Goal: Task Accomplishment & Management: Manage account settings

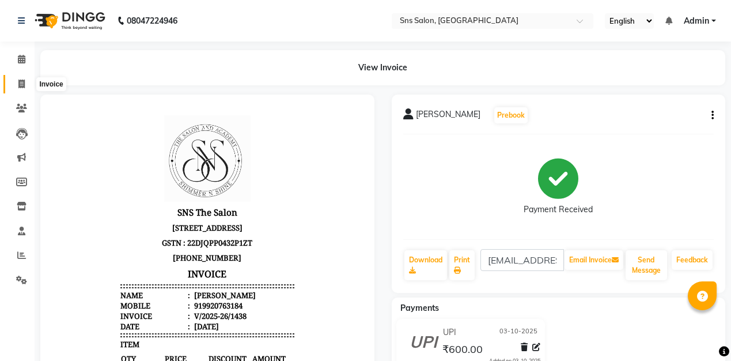
click at [25, 85] on span at bounding box center [22, 84] width 20 height 13
select select "service"
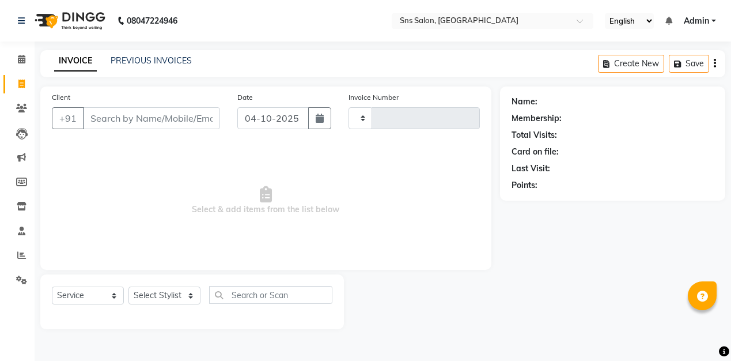
type input "1439"
select select "4714"
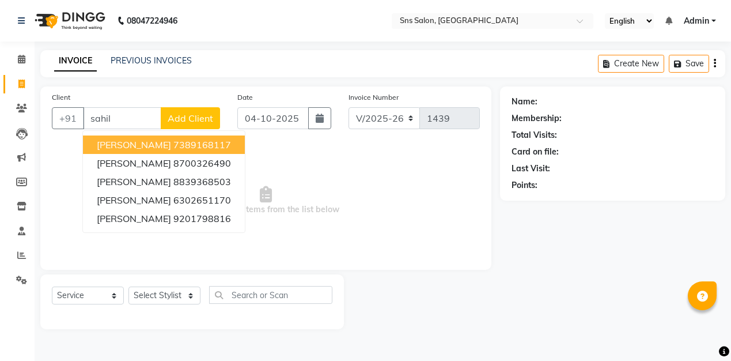
click at [173, 148] on ngb-highlight "7389168117" at bounding box center [202, 145] width 58 height 12
type input "7389168117"
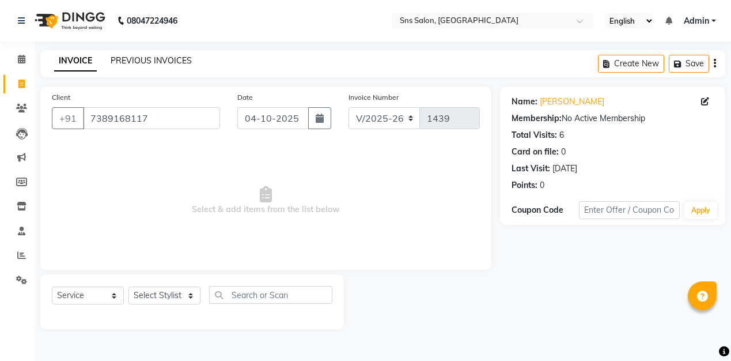
click at [168, 63] on link "PREVIOUS INVOICES" at bounding box center [151, 60] width 81 height 10
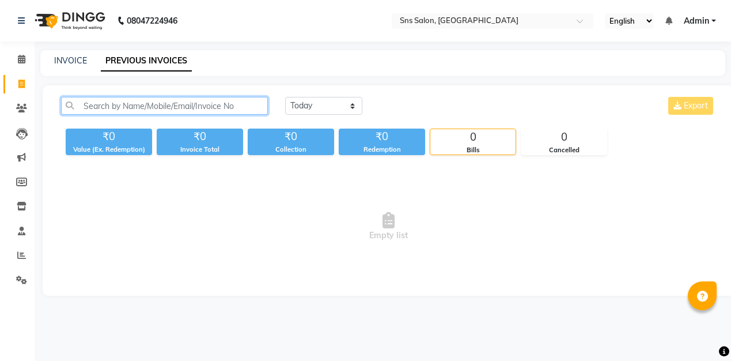
click at [218, 108] on input "text" at bounding box center [164, 106] width 207 height 18
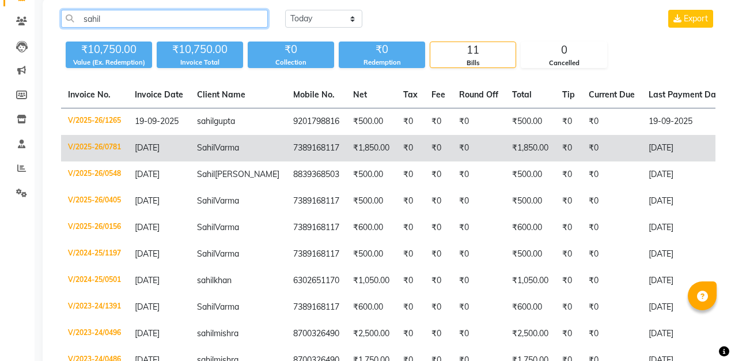
type input "sahil"
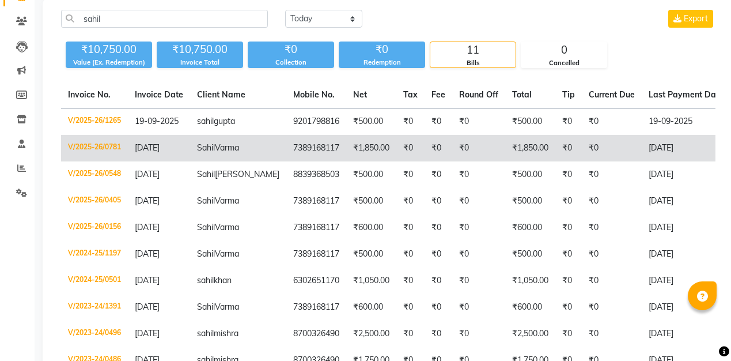
click at [364, 152] on td "₹1,850.00" at bounding box center [371, 148] width 50 height 27
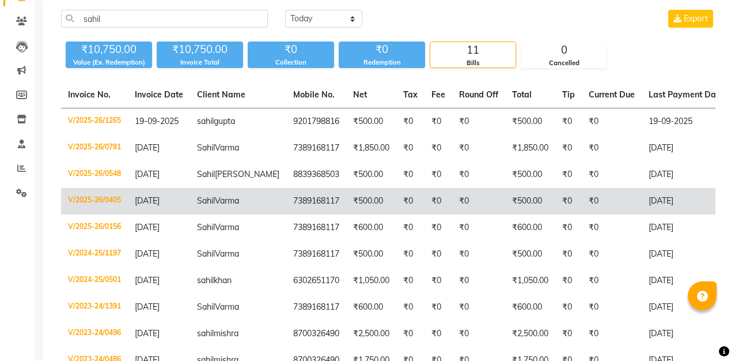
click at [299, 198] on td "7389168117" at bounding box center [316, 201] width 60 height 27
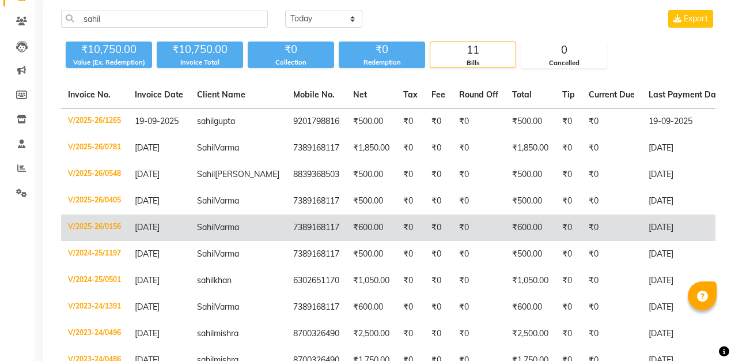
click at [309, 223] on td "7389168117" at bounding box center [316, 227] width 60 height 27
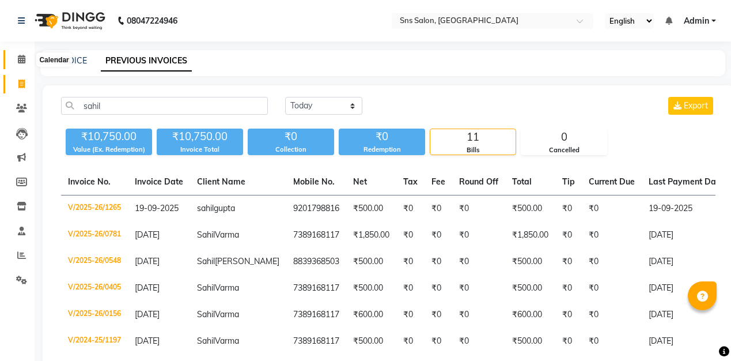
click at [22, 60] on icon at bounding box center [21, 59] width 7 height 9
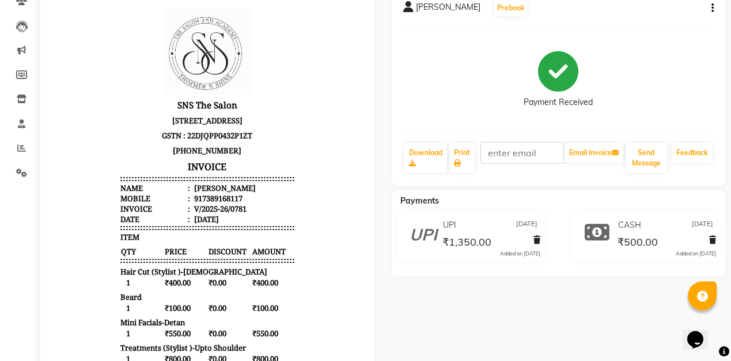
scroll to position [97, 0]
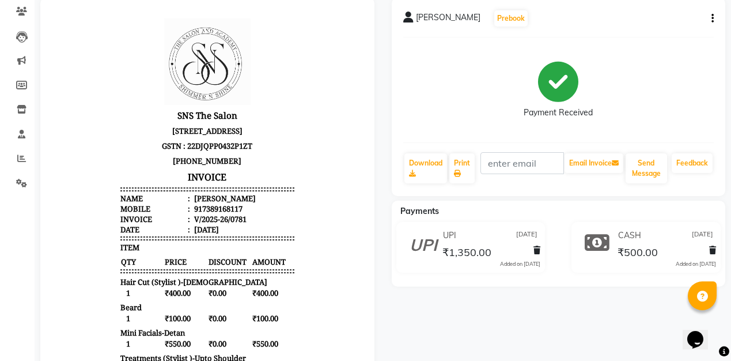
click at [711, 18] on button "button" at bounding box center [710, 19] width 7 height 12
click at [664, 22] on div "Edit Item Staff" at bounding box center [654, 19] width 79 height 14
select select "78766"
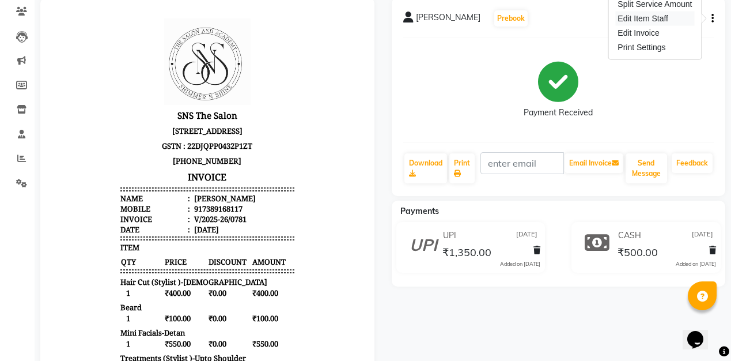
select select "78766"
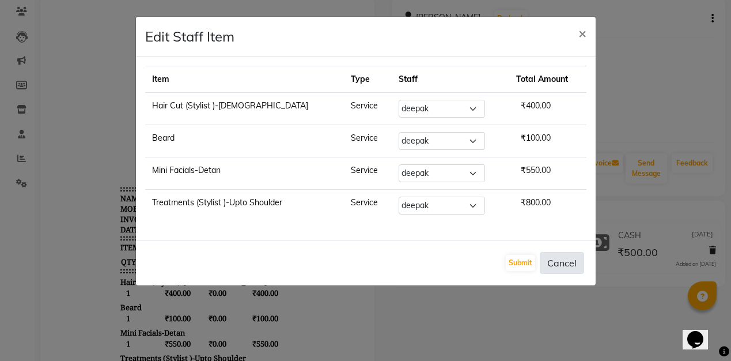
click at [565, 260] on button "Cancel" at bounding box center [562, 263] width 44 height 22
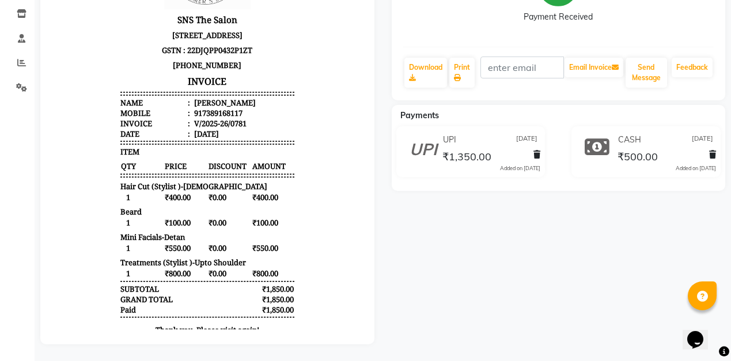
scroll to position [0, 0]
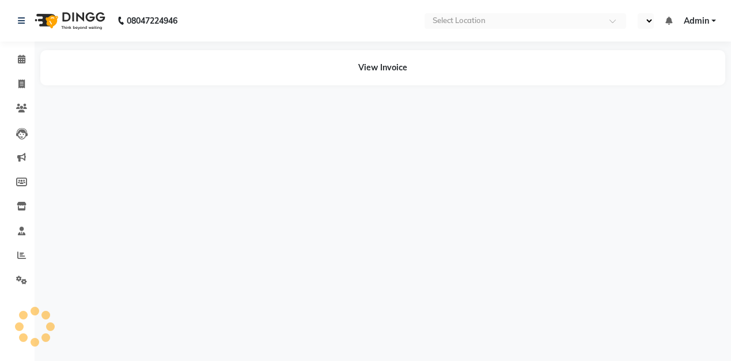
select select "en"
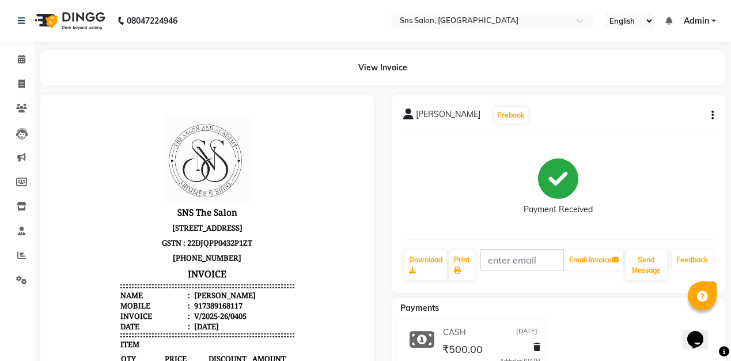
click at [712, 116] on icon "button" at bounding box center [713, 115] width 2 height 1
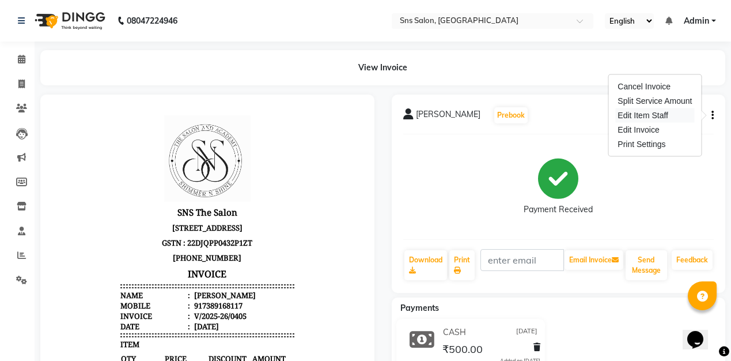
click at [663, 111] on div "Edit Item Staff" at bounding box center [654, 115] width 79 height 14
select select
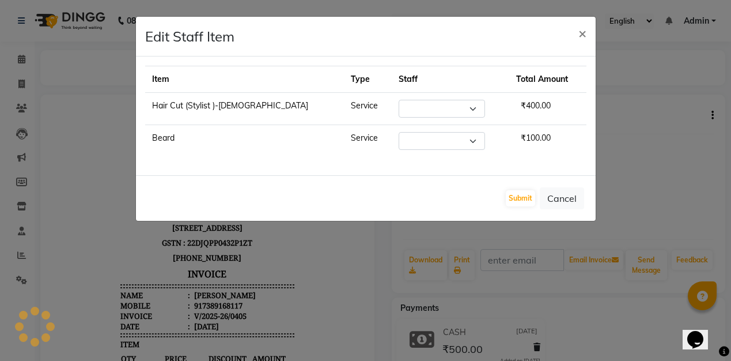
select select "82431"
click at [586, 32] on span "×" at bounding box center [583, 32] width 8 height 17
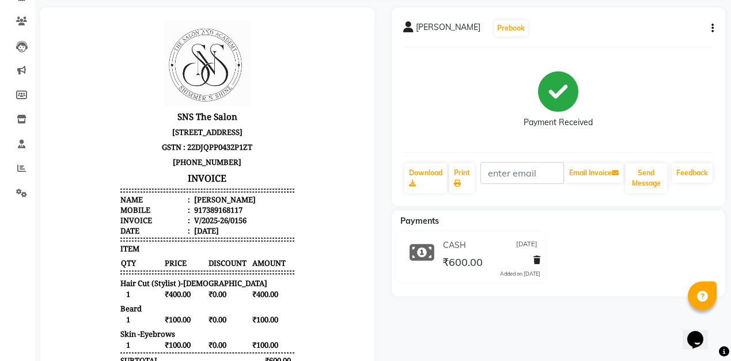
scroll to position [89, 0]
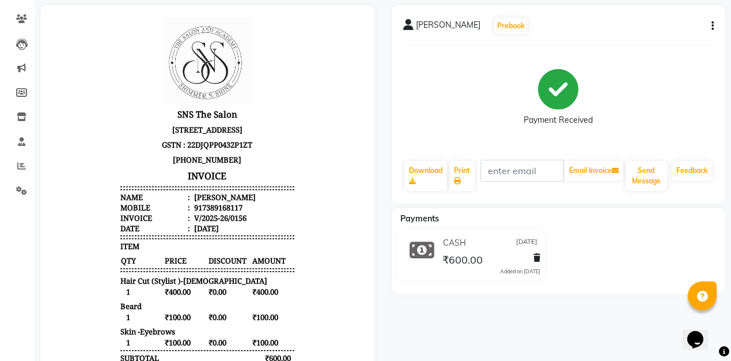
click at [713, 26] on icon "button" at bounding box center [713, 26] width 2 height 1
click at [667, 32] on div "Edit Item Staff" at bounding box center [654, 26] width 79 height 14
select select "80911"
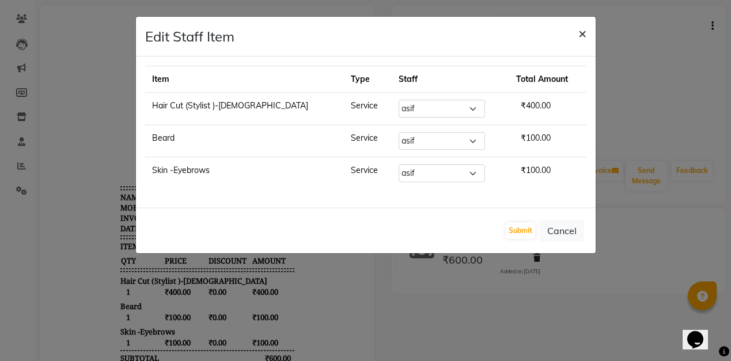
click at [583, 29] on span "×" at bounding box center [583, 32] width 8 height 17
